Goal: Task Accomplishment & Management: Complete application form

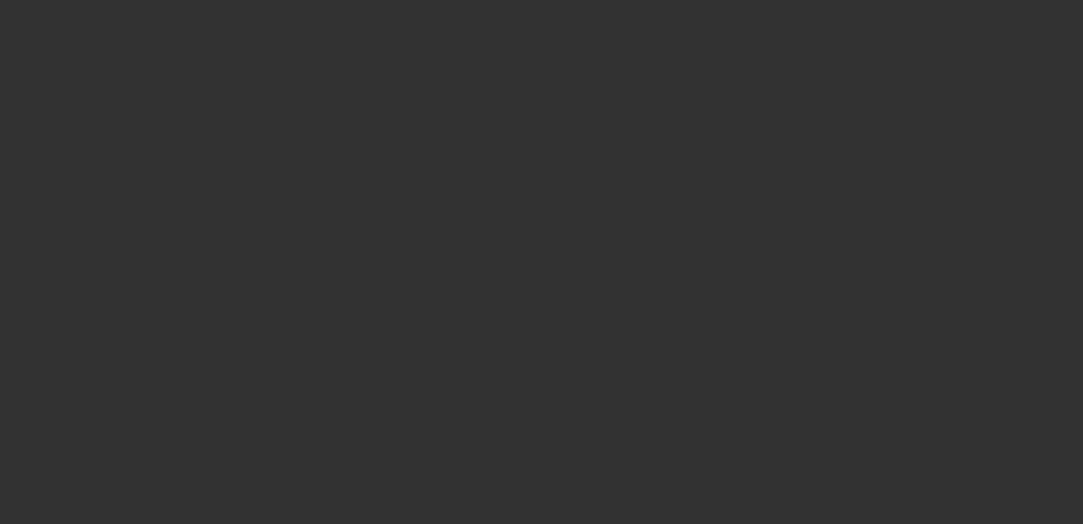
select select "3"
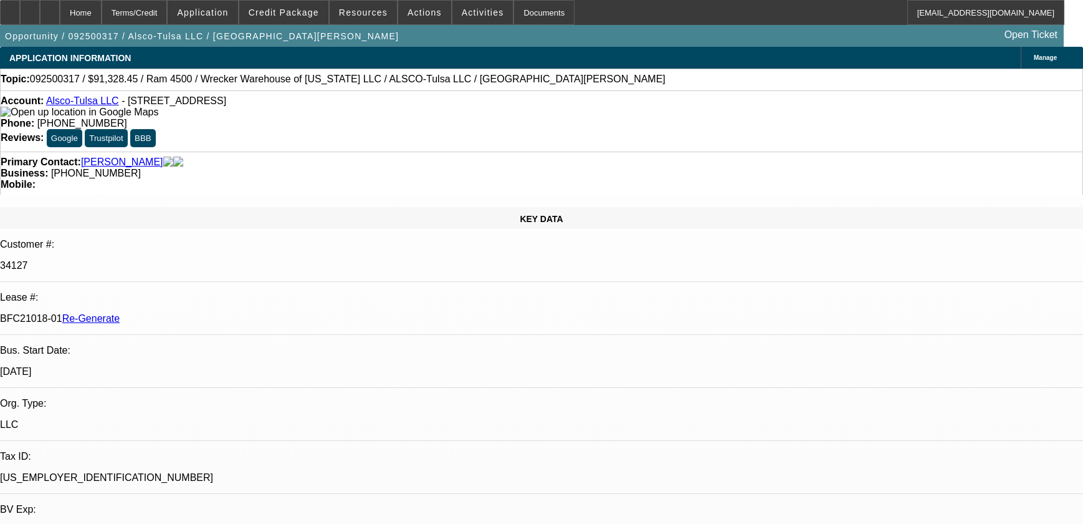
select select "0"
select select "6"
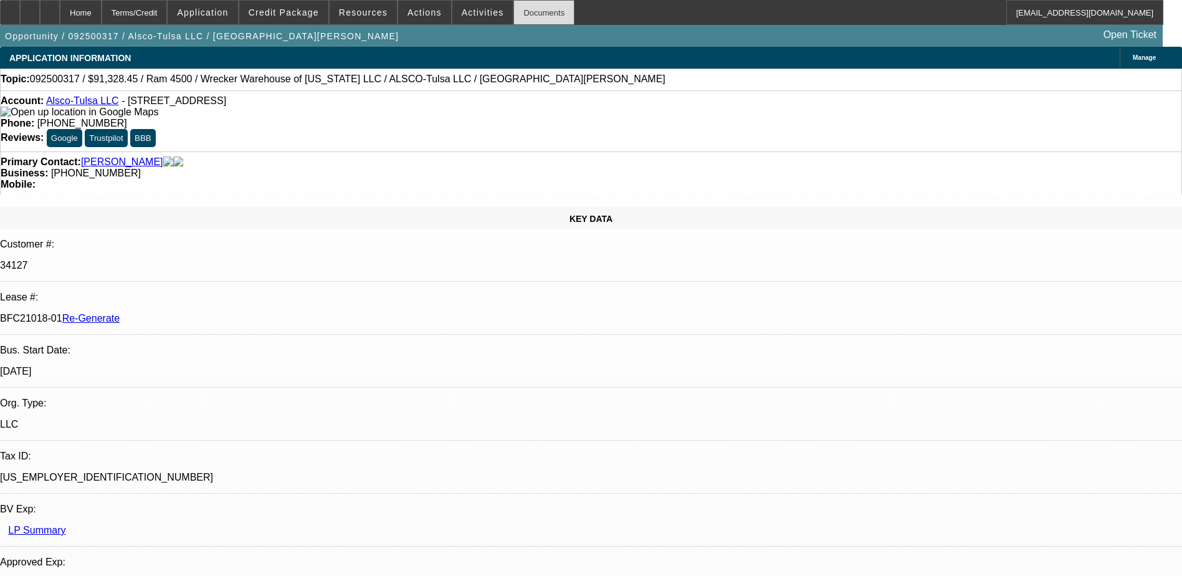
click at [520, 11] on div "Documents" at bounding box center [544, 12] width 61 height 25
click at [318, 6] on span at bounding box center [283, 13] width 89 height 30
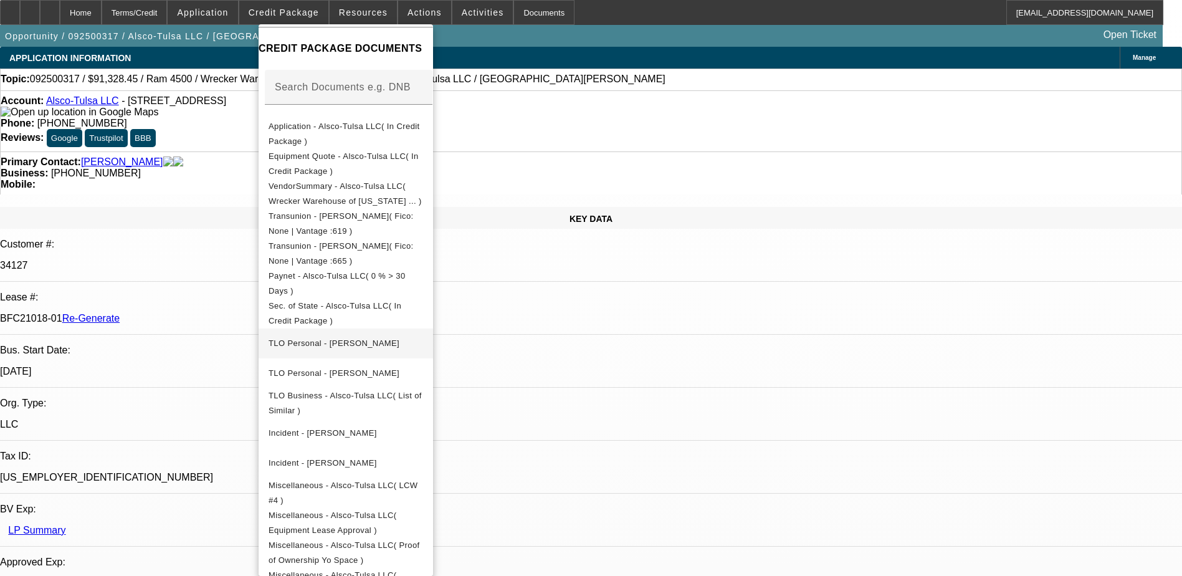
scroll to position [125, 0]
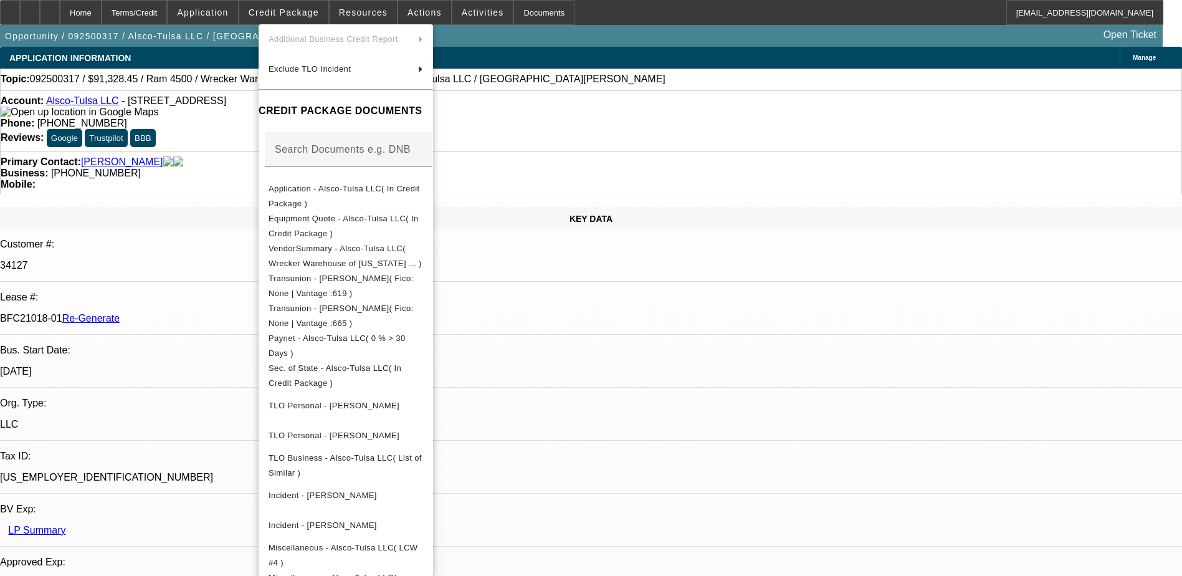
click at [656, 42] on div at bounding box center [591, 288] width 1182 height 576
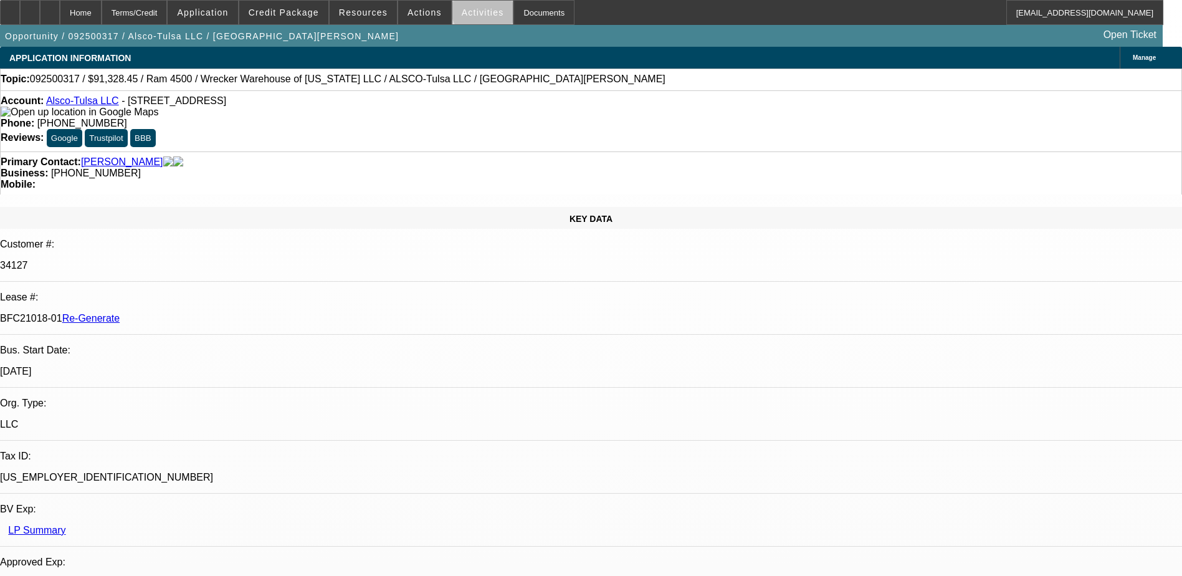
click at [472, 11] on span "Activities" at bounding box center [483, 12] width 42 height 10
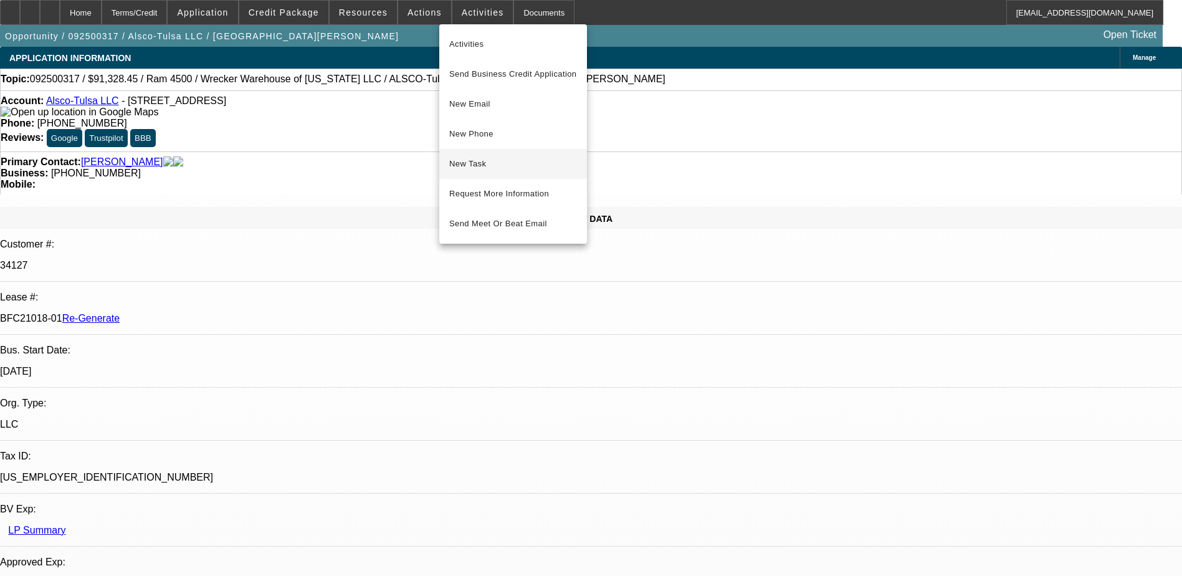
click at [487, 160] on span "New Task" at bounding box center [513, 163] width 128 height 15
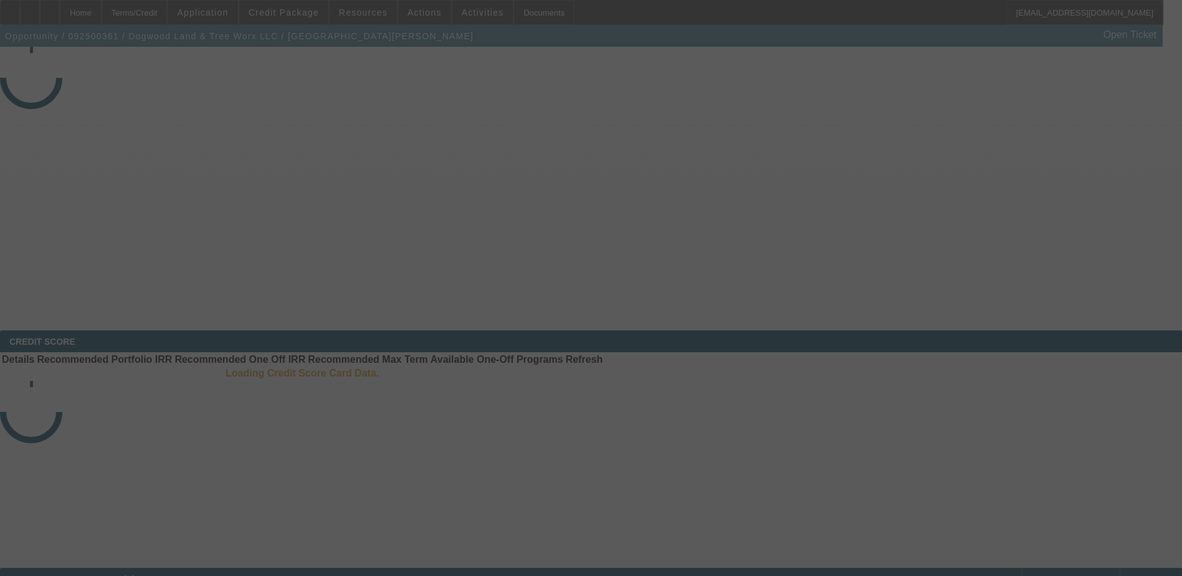
select select "4"
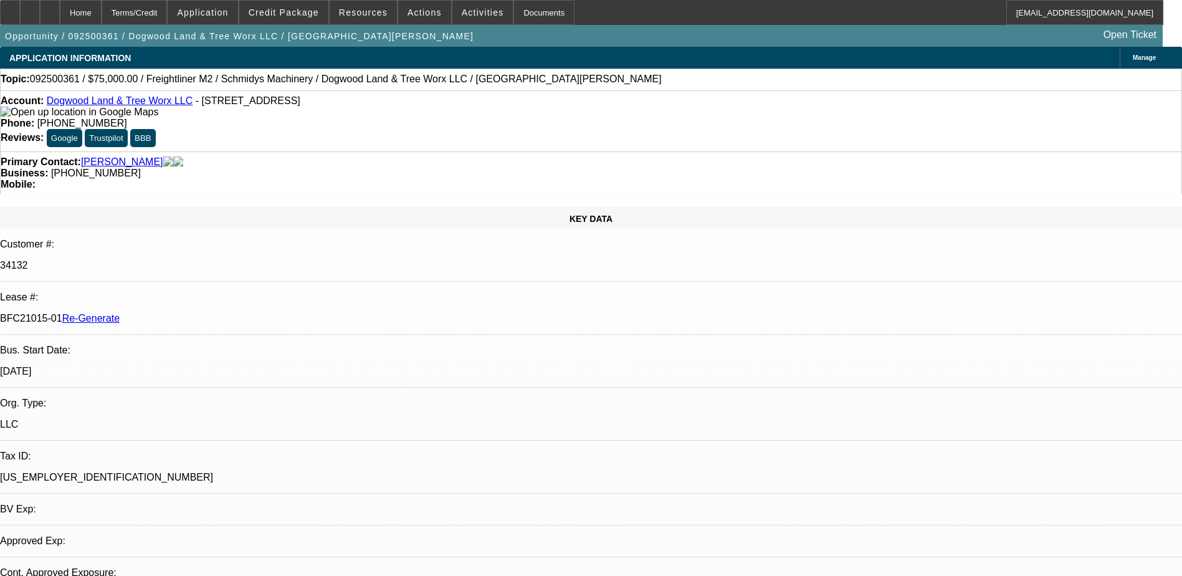
select select "0"
select select "1"
select select "3"
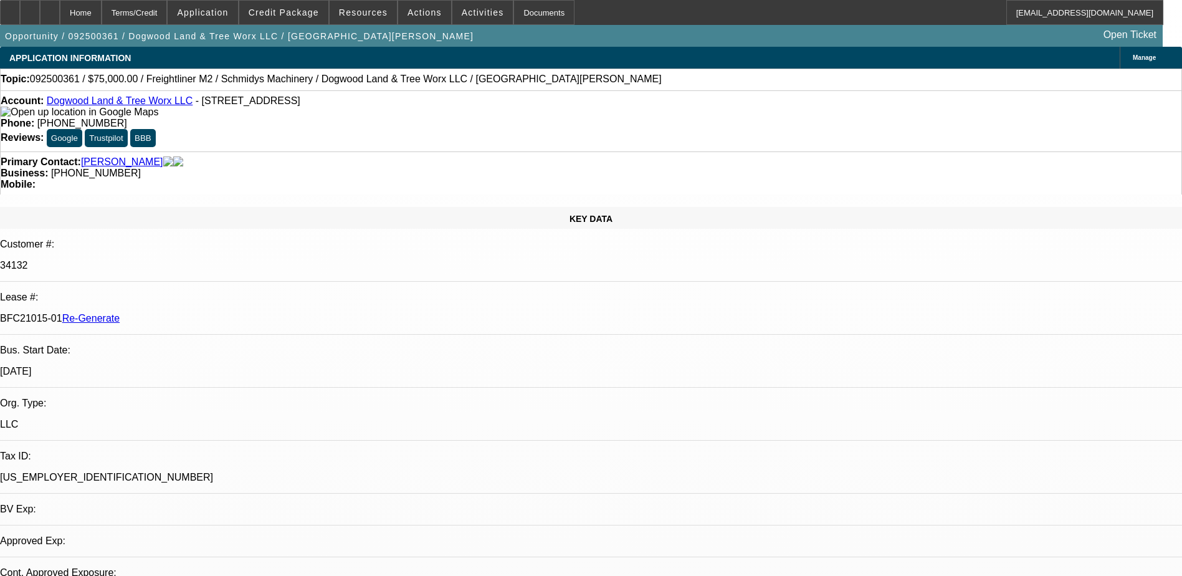
select select "6"
click at [519, 8] on div "Documents" at bounding box center [544, 12] width 61 height 25
click at [460, 7] on span at bounding box center [482, 13] width 61 height 30
click at [461, 10] on div at bounding box center [591, 288] width 1182 height 576
click at [474, 8] on span "Activities" at bounding box center [483, 12] width 42 height 10
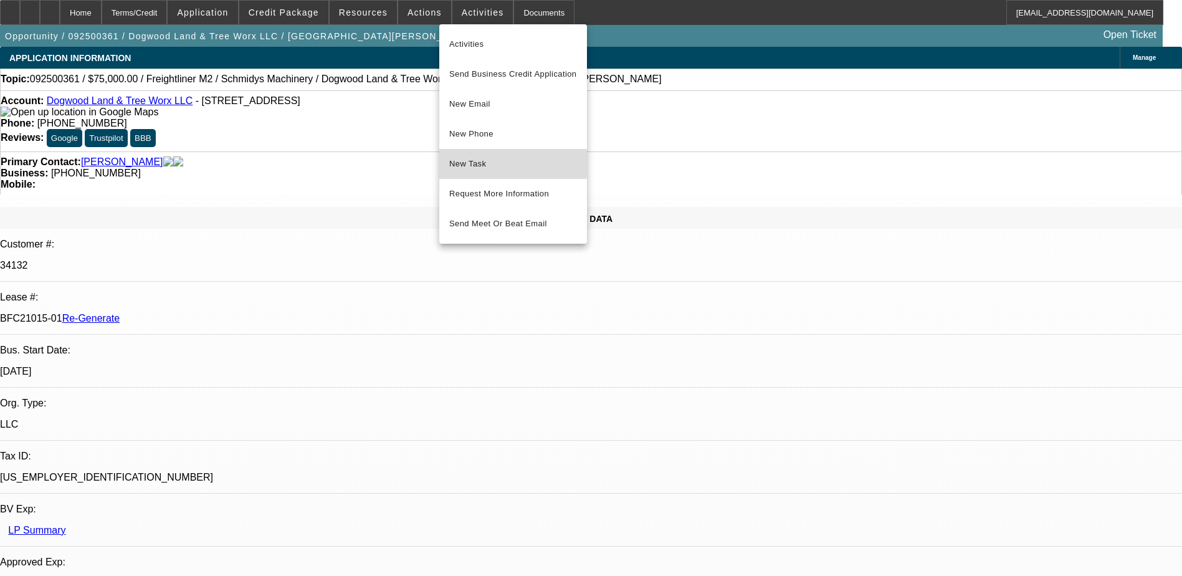
click at [474, 160] on span "New Task" at bounding box center [513, 163] width 128 height 15
